Goal: Navigation & Orientation: Find specific page/section

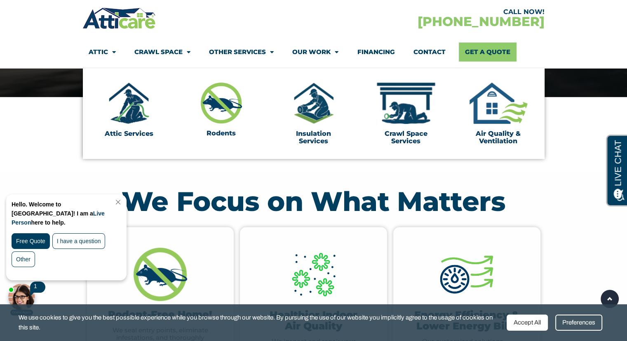
scroll to position [259, 0]
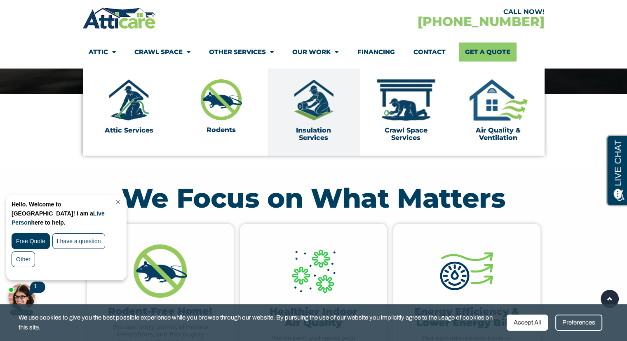
click at [310, 104] on img at bounding box center [313, 99] width 41 height 41
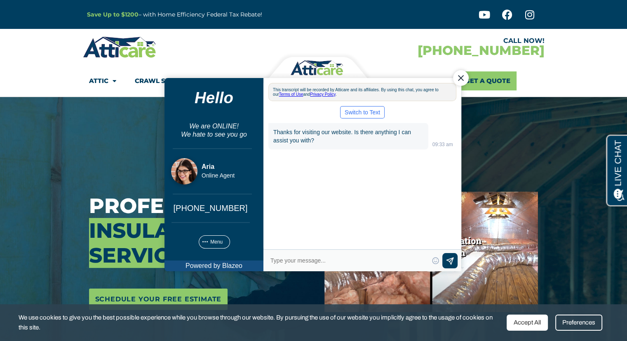
click at [459, 78] on div "Close Chat" at bounding box center [461, 78] width 16 height 16
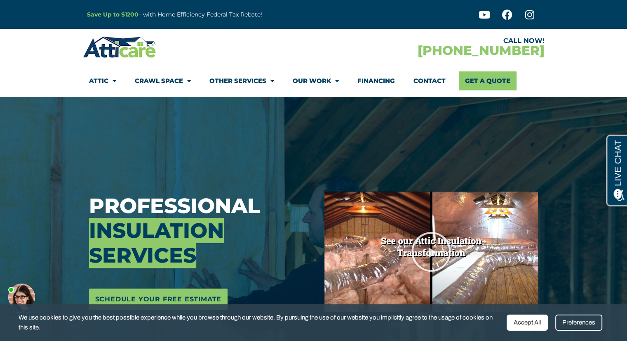
click at [116, 51] on img at bounding box center [120, 47] width 74 height 24
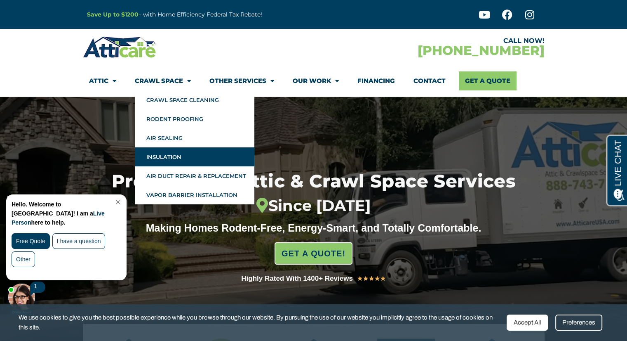
click at [160, 157] on link "Insulation" at bounding box center [195, 156] width 120 height 19
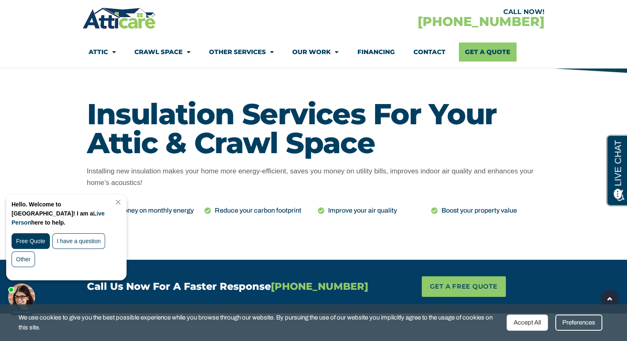
scroll to position [343, 0]
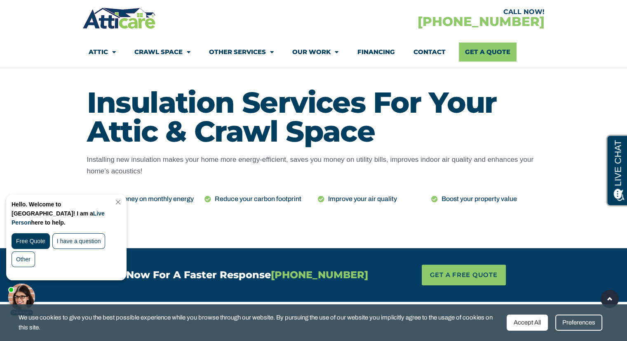
click at [219, 54] on link "Other Services" at bounding box center [241, 51] width 65 height 19
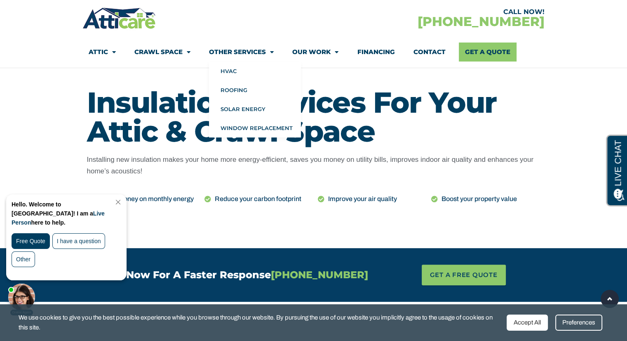
click at [309, 56] on link "Our Work" at bounding box center [315, 51] width 46 height 19
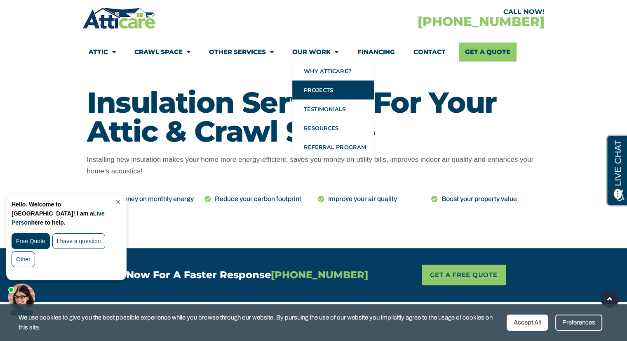
click at [312, 92] on link "Projects" at bounding box center [333, 89] width 82 height 19
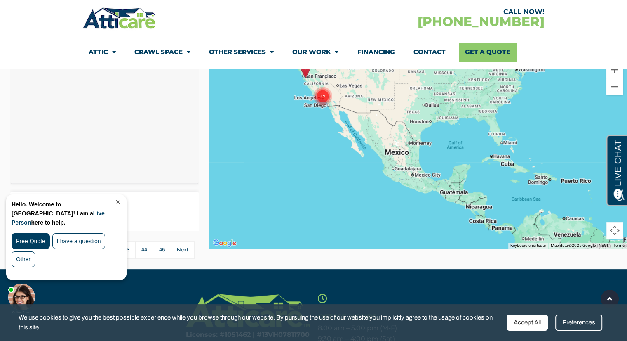
scroll to position [1576, 0]
